Goal: Task Accomplishment & Management: Use online tool/utility

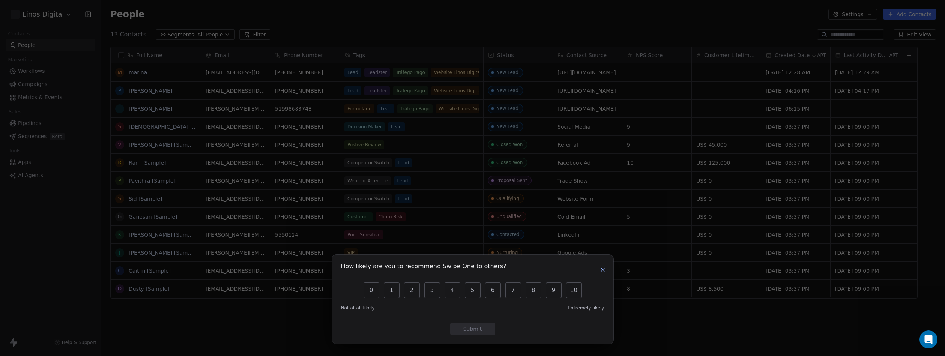
scroll to position [308, 839]
click at [604, 270] on icon "button" at bounding box center [603, 270] width 6 height 6
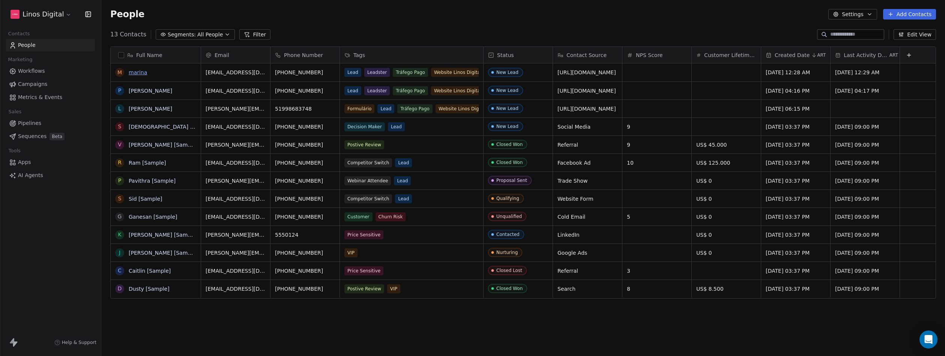
click at [135, 72] on link "marina" at bounding box center [138, 72] width 18 height 6
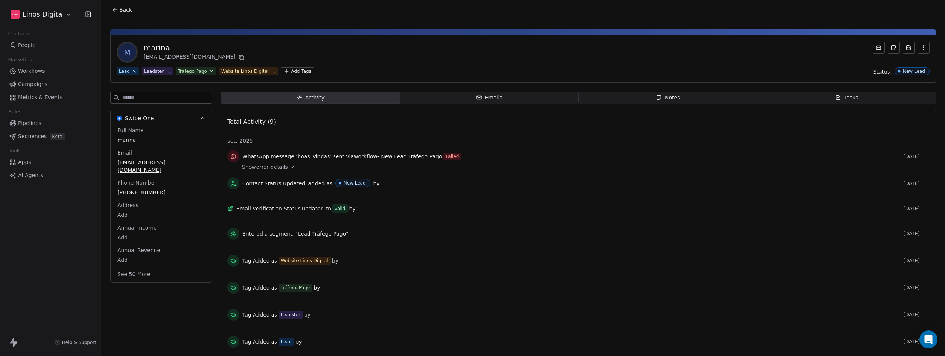
click at [99, 140] on div "Contacts People Marketing Workflows Campaigns Metrics & Events Sales Pipelines …" at bounding box center [50, 105] width 101 height 153
click at [274, 167] on span "Show error details" at bounding box center [265, 167] width 46 height 8
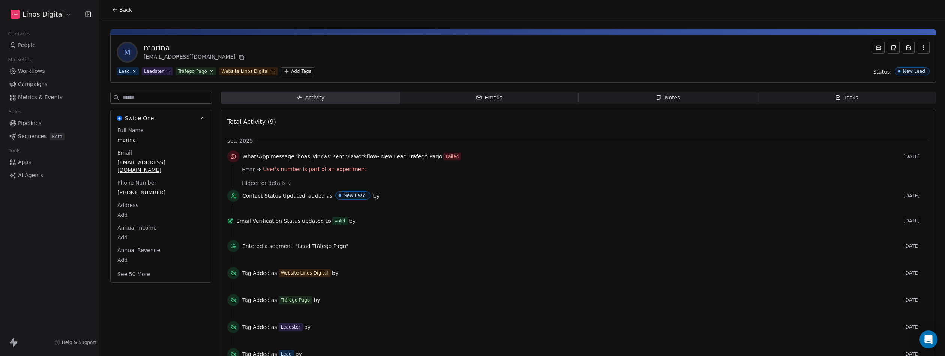
click at [305, 170] on span "User's number is part of an experiment" at bounding box center [315, 170] width 104 height 8
click at [323, 169] on span "User's number is part of an experiment" at bounding box center [315, 170] width 104 height 8
click at [324, 169] on span "User's number is part of an experiment" at bounding box center [315, 170] width 104 height 8
click at [284, 172] on span "User's number is part of an experiment" at bounding box center [315, 170] width 104 height 8
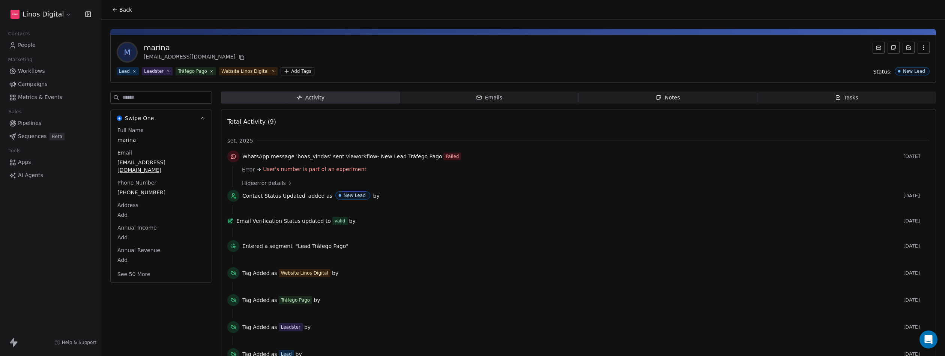
click at [29, 159] on span "Apps" at bounding box center [24, 162] width 13 height 8
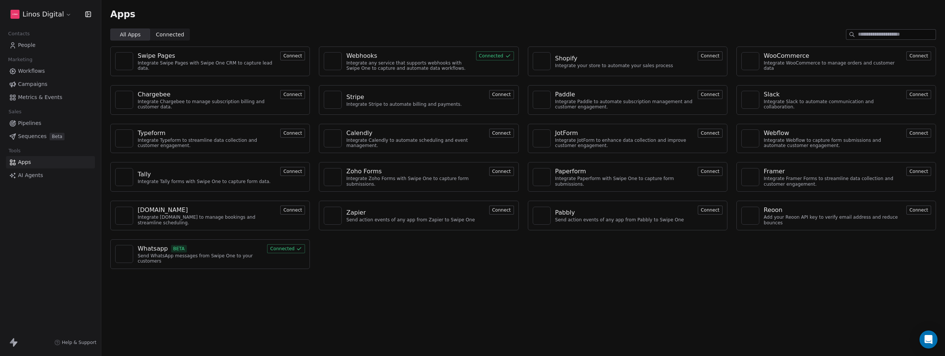
click at [196, 250] on div "Whatsapp BETA" at bounding box center [200, 248] width 125 height 9
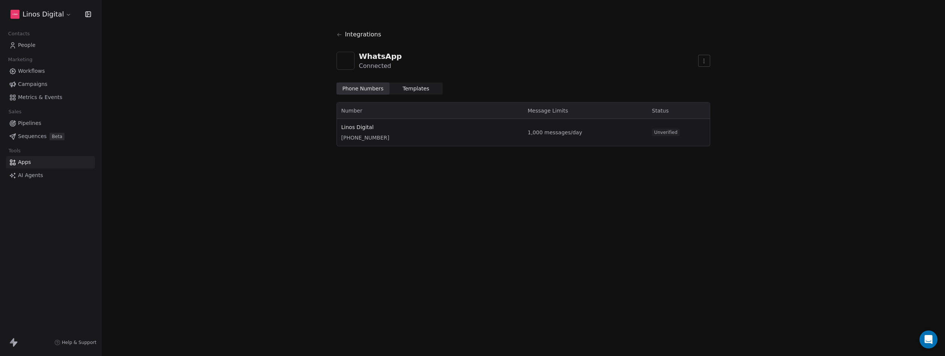
click at [668, 132] on span "Unverified" at bounding box center [666, 133] width 28 height 8
click at [700, 59] on html "Linos Digital Contacts People Marketing Workflows Campaigns Metrics & Events Sa…" at bounding box center [472, 178] width 945 height 356
click at [617, 80] on html "Linos Digital Contacts People Marketing Workflows Campaigns Metrics & Events Sa…" at bounding box center [472, 178] width 945 height 356
click at [361, 138] on span "[PHONE_NUMBER]" at bounding box center [431, 138] width 178 height 8
click at [354, 129] on span "Linos Digital" at bounding box center [431, 127] width 178 height 8
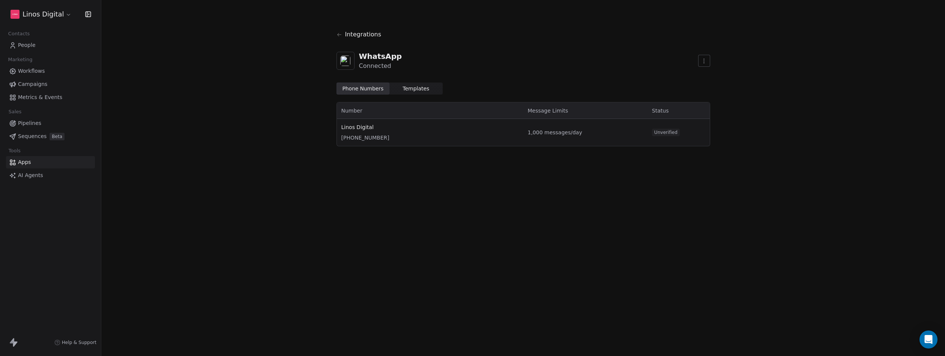
click at [406, 87] on span "Templates" at bounding box center [416, 89] width 27 height 8
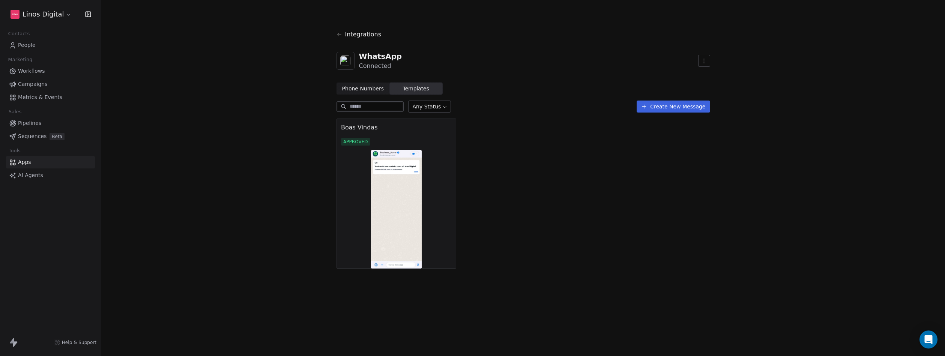
click at [376, 177] on img at bounding box center [397, 209] width 120 height 119
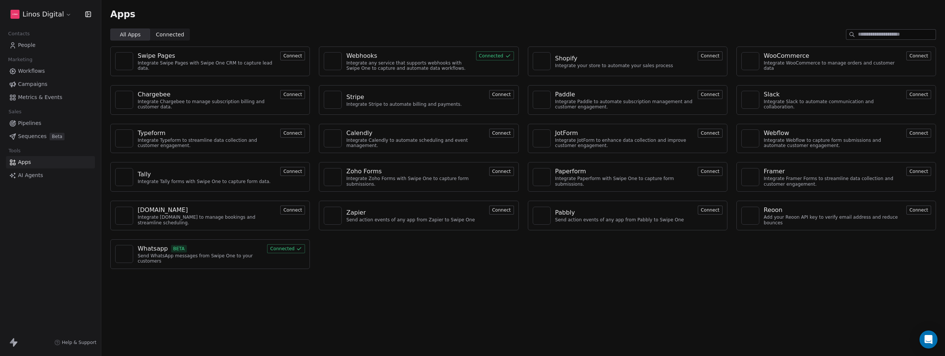
click at [30, 45] on span "People" at bounding box center [27, 45] width 18 height 8
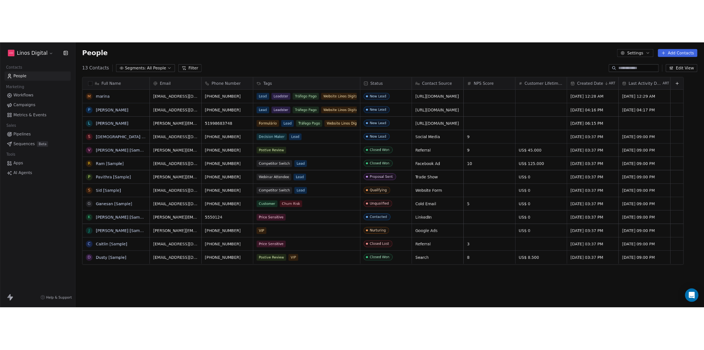
scroll to position [308, 839]
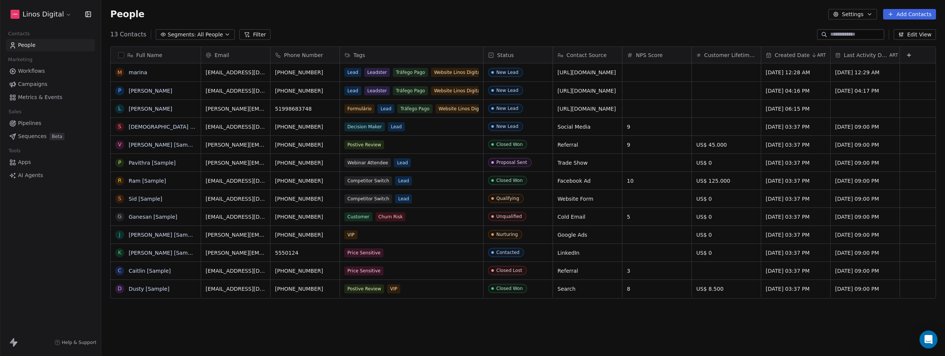
click at [671, 318] on div "Full Name m [PERSON_NAME] P [PERSON_NAME] l [PERSON_NAME] [Sample] V [PERSON_NA…" at bounding box center [523, 197] width 844 height 313
